Goal: Task Accomplishment & Management: Use online tool/utility

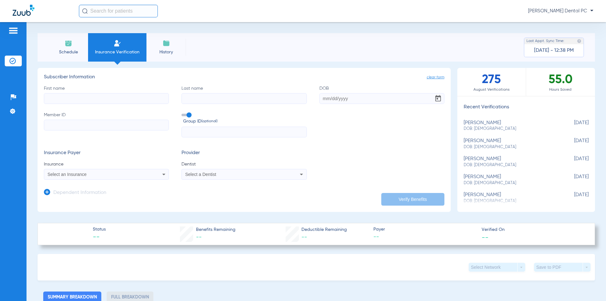
click at [81, 96] on input "First name" at bounding box center [106, 98] width 125 height 11
type input "[PERSON_NAME]"
click at [226, 98] on input "Last name" at bounding box center [244, 98] width 125 height 11
type input "[PERSON_NAME]"
click at [355, 100] on input "DOB" at bounding box center [382, 98] width 125 height 11
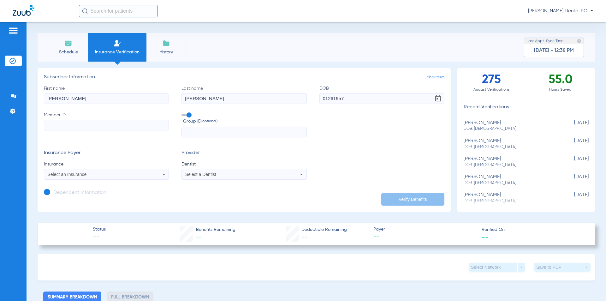
type input "[DATE]"
click at [106, 126] on input "Member ID" at bounding box center [106, 125] width 125 height 11
type input "h79465220"
click at [244, 132] on input "text" at bounding box center [244, 132] width 125 height 11
click at [90, 173] on div "Select an Insurance" at bounding box center [95, 174] width 94 height 4
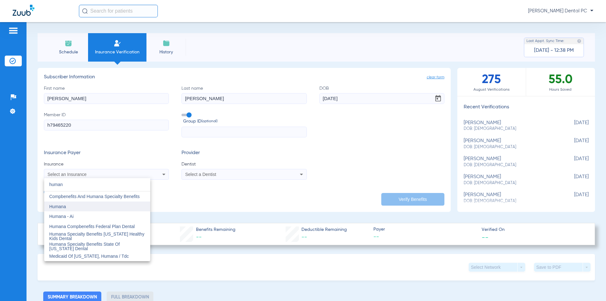
type input "human"
click at [89, 206] on mat-option "Humana" at bounding box center [97, 206] width 106 height 10
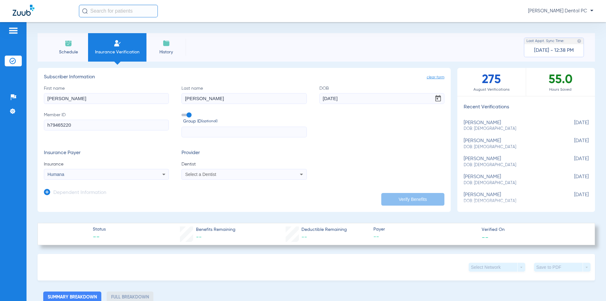
click at [210, 174] on span "Select a Dentist" at bounding box center [200, 174] width 31 height 5
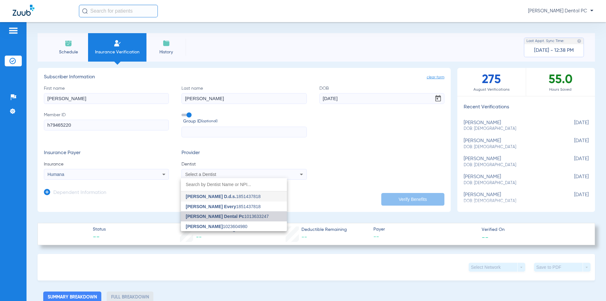
click at [217, 218] on span "[PERSON_NAME] Dental Pc" at bounding box center [215, 216] width 58 height 5
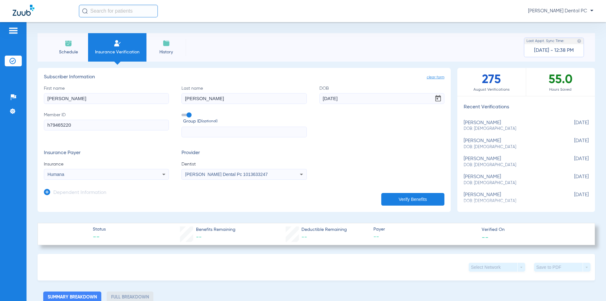
click at [415, 197] on button "Verify Benefits" at bounding box center [412, 199] width 63 height 13
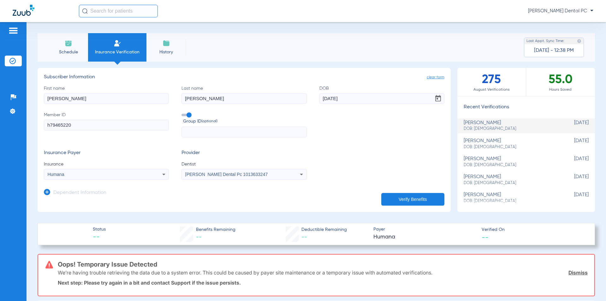
click at [50, 125] on input "h79465220" at bounding box center [106, 125] width 125 height 11
drag, startPoint x: 93, startPoint y: 125, endPoint x: 18, endPoint y: 124, distance: 75.5
click at [18, 124] on div "Patients Insurance Verification Setup Help Center Settings Schedule Insurance V…" at bounding box center [303, 172] width 606 height 301
type input "H79465220"
click at [65, 175] on div "Humana" at bounding box center [95, 174] width 94 height 4
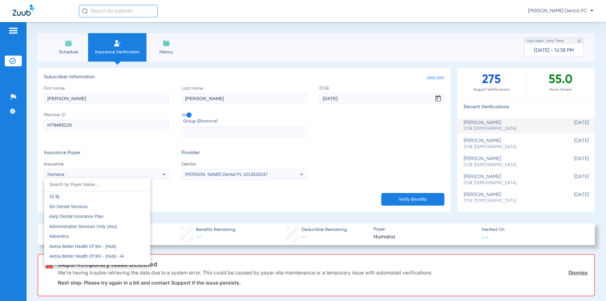
scroll to position [2274, 0]
click at [79, 188] on input "dropdown search" at bounding box center [97, 184] width 106 height 13
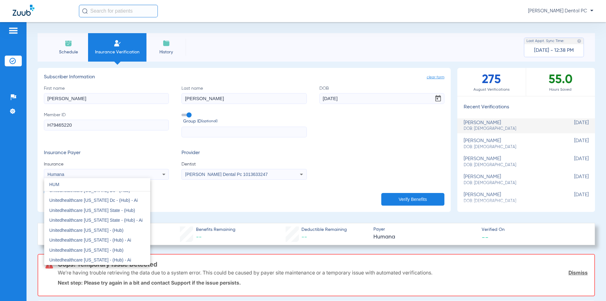
scroll to position [0, 0]
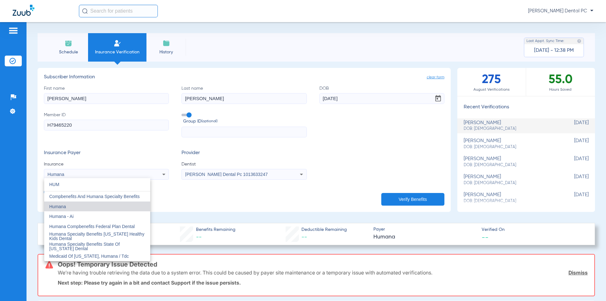
type input "HUM"
click at [76, 205] on mat-option "Humana" at bounding box center [97, 206] width 106 height 10
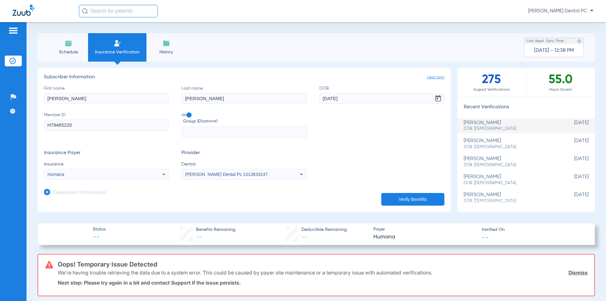
click at [409, 199] on button "Verify Benefits" at bounding box center [412, 199] width 63 height 13
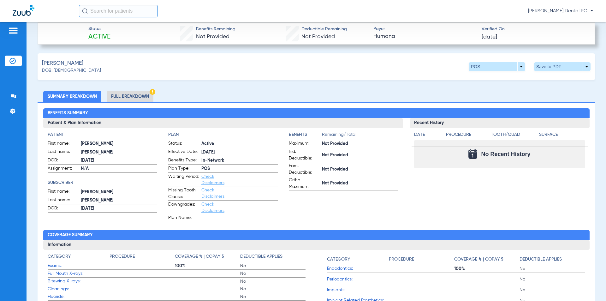
scroll to position [189, 0]
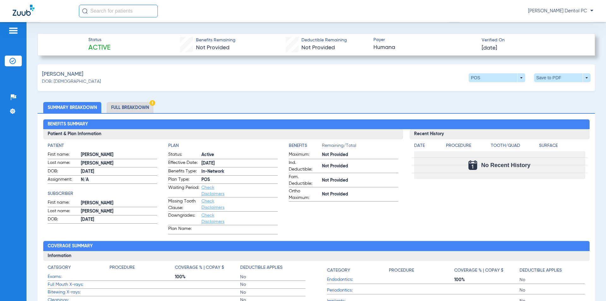
click at [133, 103] on li "Full Breakdown" at bounding box center [130, 107] width 47 height 11
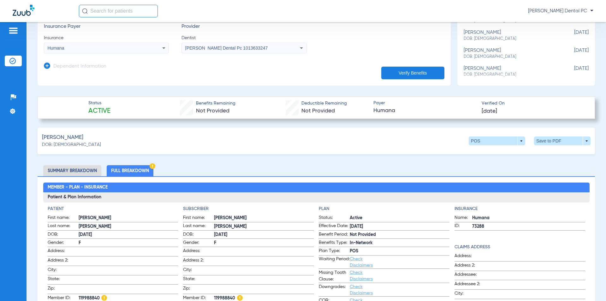
scroll to position [158, 0]
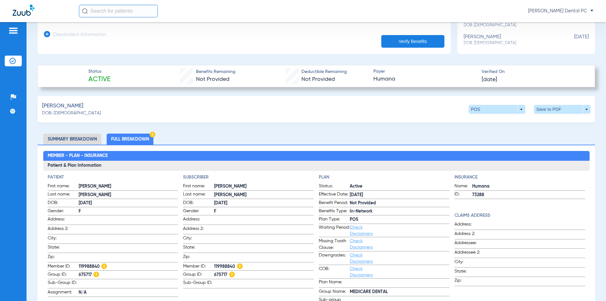
click at [73, 139] on li "Summary Breakdown" at bounding box center [72, 139] width 58 height 11
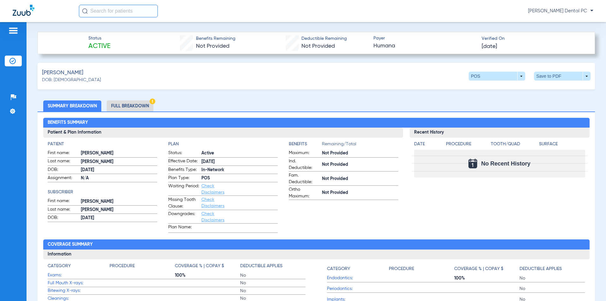
scroll to position [189, 0]
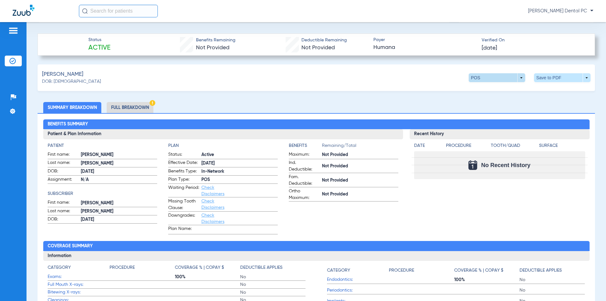
click at [494, 77] on span at bounding box center [497, 77] width 15 height 15
click at [478, 88] on span "Out of Network" at bounding box center [483, 89] width 29 height 4
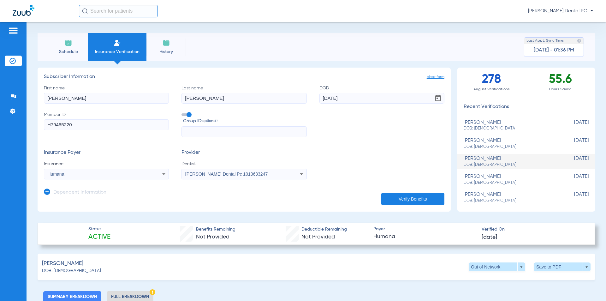
scroll to position [0, 0]
